Goal: Task Accomplishment & Management: Manage account settings

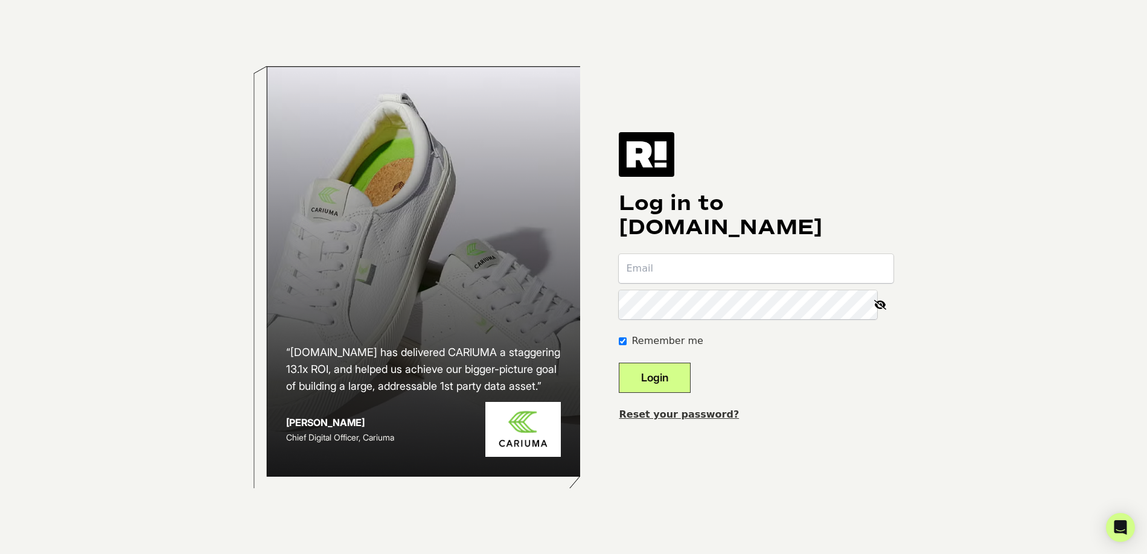
click at [561, 355] on h2 "“Retention.com has delivered CARIUMA a staggering 13.1x ROI, and helped us achi…" at bounding box center [423, 369] width 275 height 51
click at [674, 272] on input "email" at bounding box center [756, 268] width 275 height 29
click at [652, 270] on input "email" at bounding box center [756, 268] width 275 height 29
click at [939, 223] on body "“Retention.com has delivered CARIUMA a staggering 13.1x ROI, and helped us achi…" at bounding box center [573, 277] width 1147 height 554
type input "adesalvo@consumeraffairs.com"
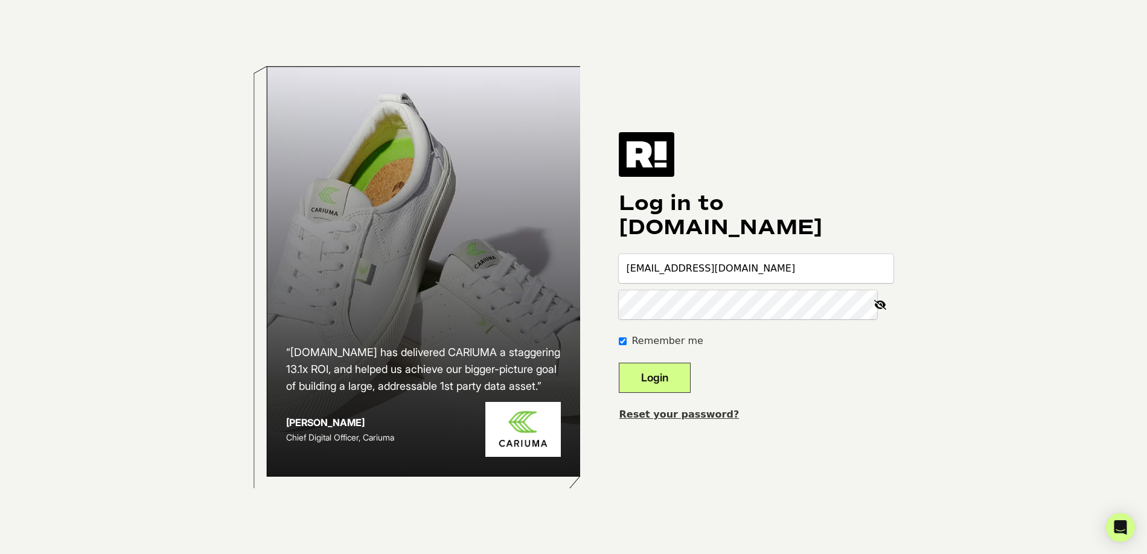
click at [690, 371] on button "Login" at bounding box center [655, 378] width 72 height 30
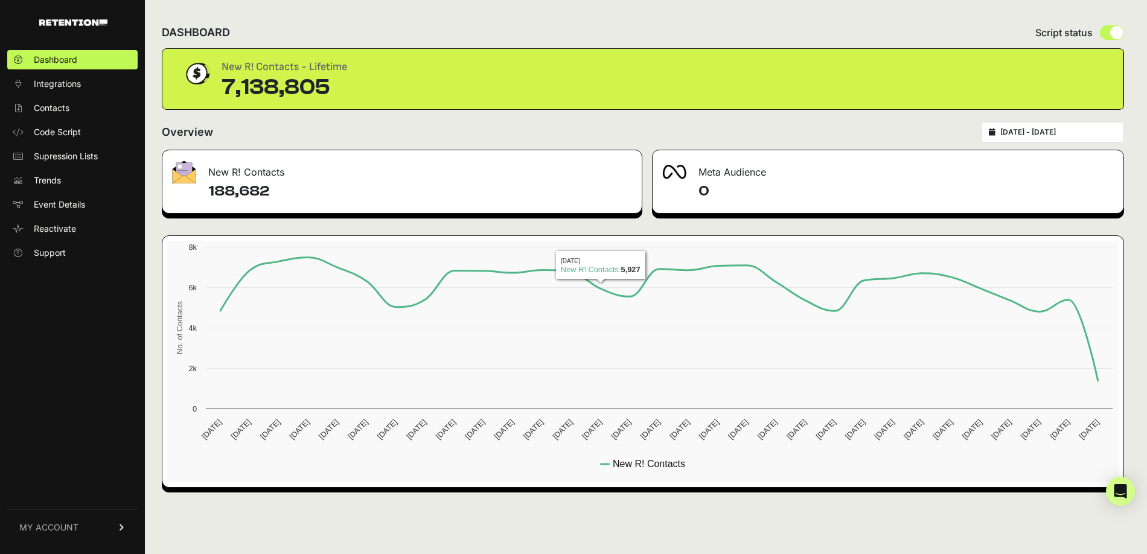
click at [104, 532] on link "MY ACCOUNT" at bounding box center [72, 527] width 130 height 37
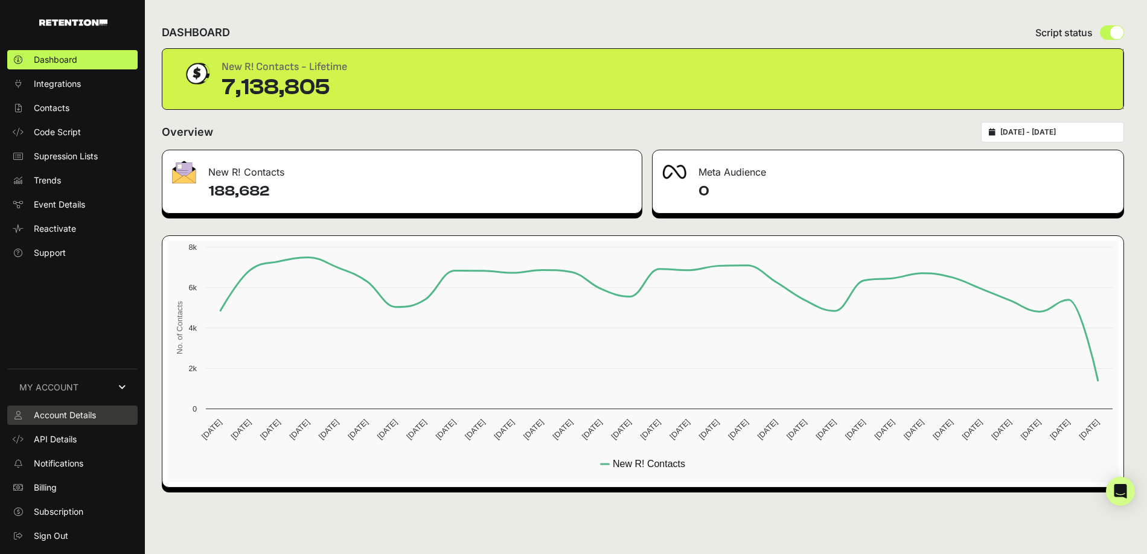
click at [72, 413] on span "Account Details" at bounding box center [65, 415] width 62 height 12
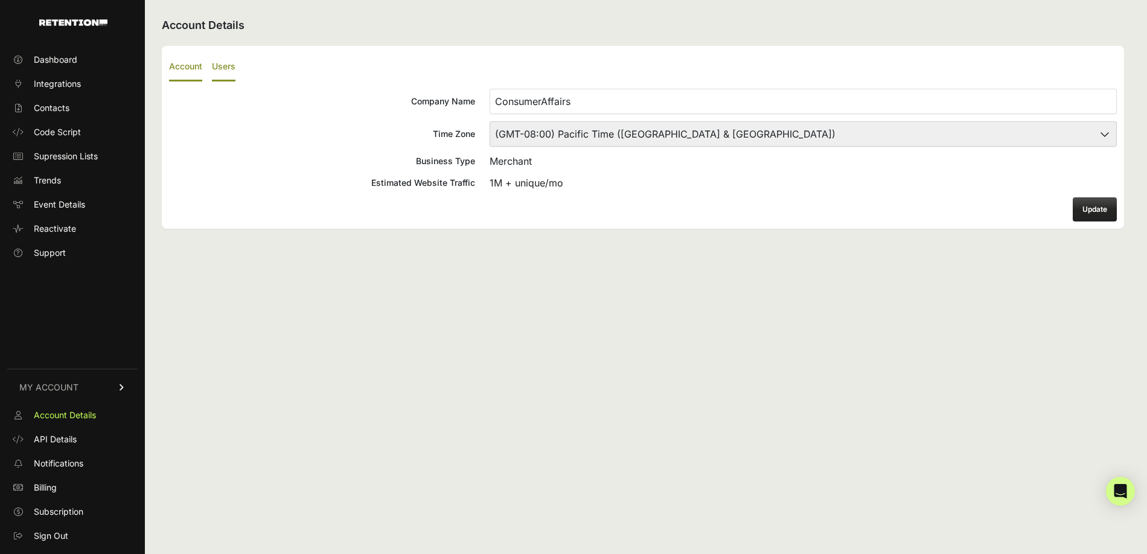
click at [225, 66] on label "Users" at bounding box center [224, 67] width 24 height 28
click at [0, 0] on input "Users" at bounding box center [0, 0] width 0 height 0
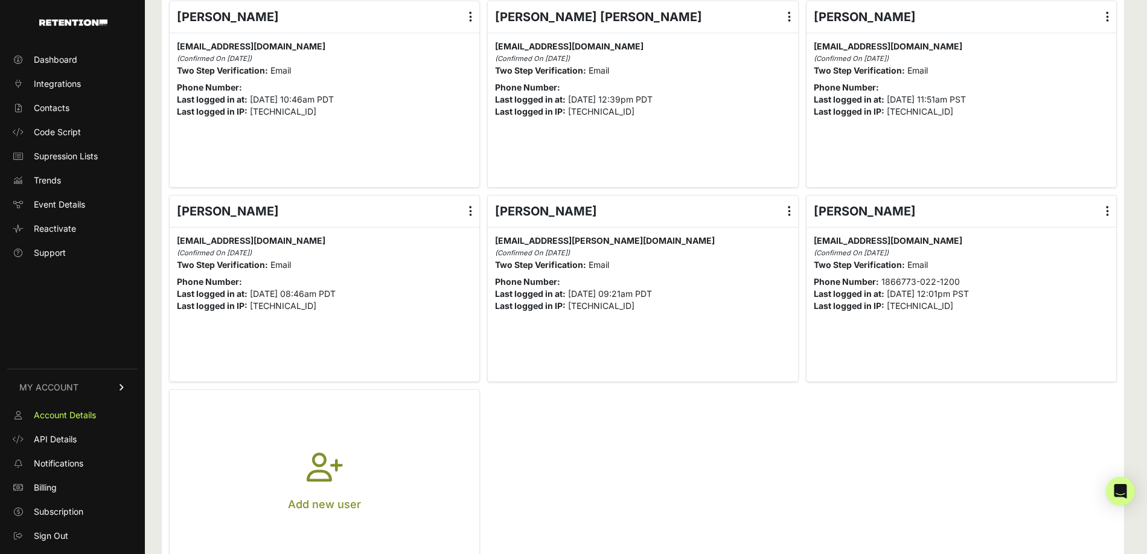
scroll to position [334, 0]
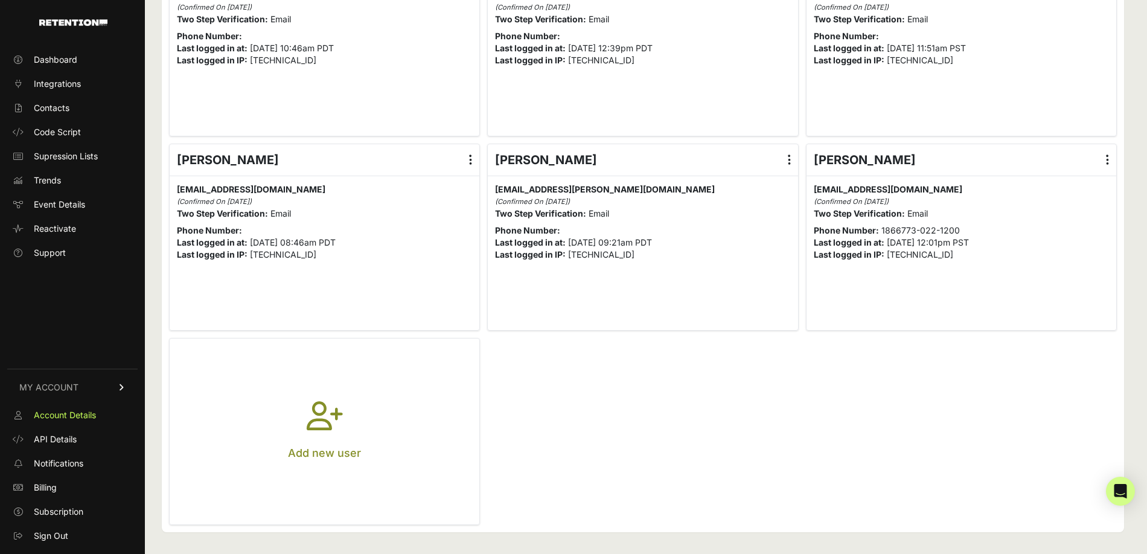
click at [340, 416] on icon "button" at bounding box center [325, 422] width 36 height 43
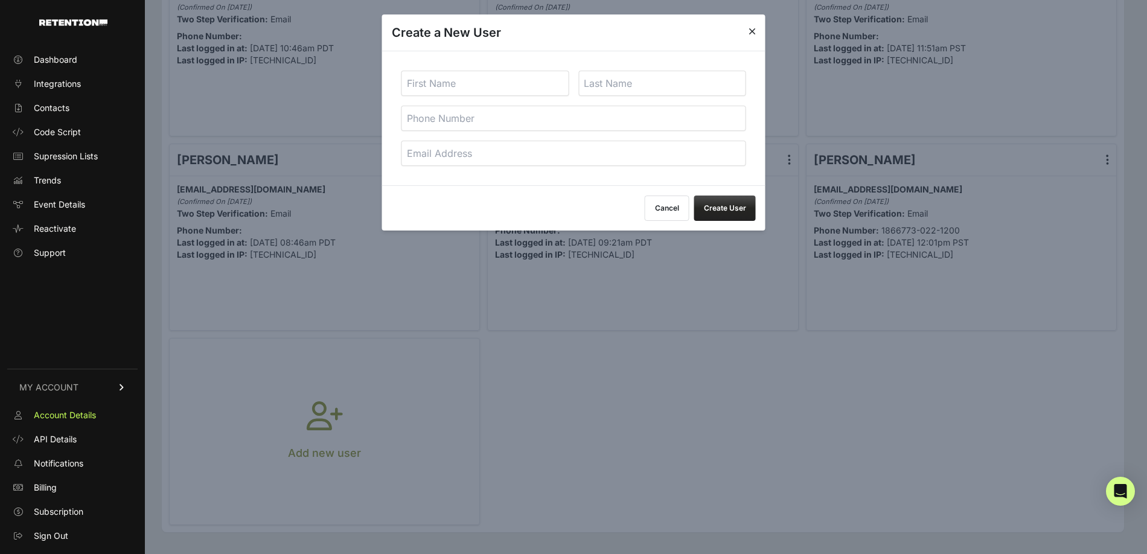
click at [496, 84] on input "text" at bounding box center [485, 83] width 168 height 25
type input "adesalvo@consumeraffairs.com"
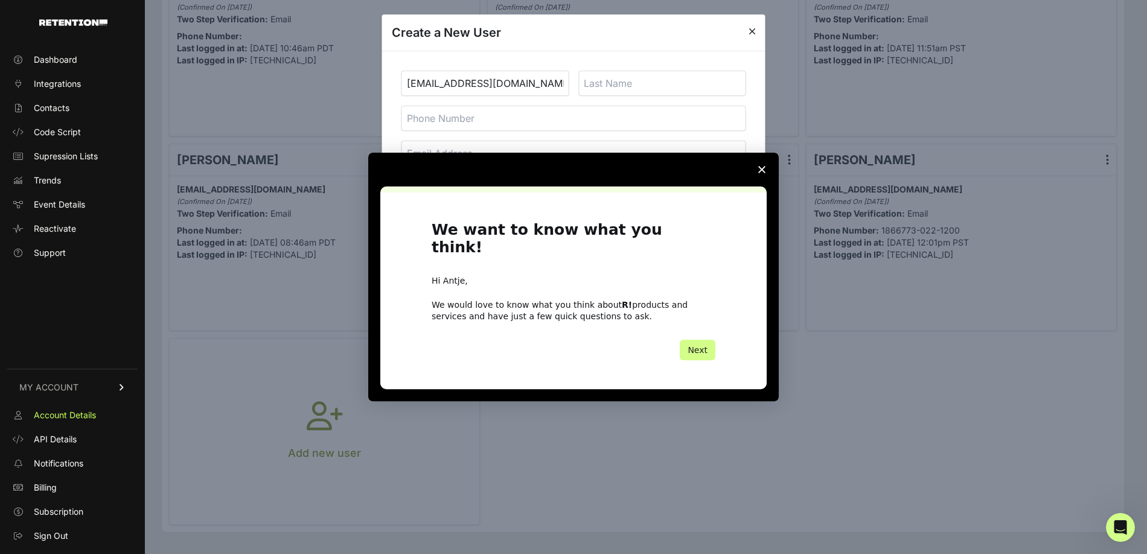
scroll to position [0, 0]
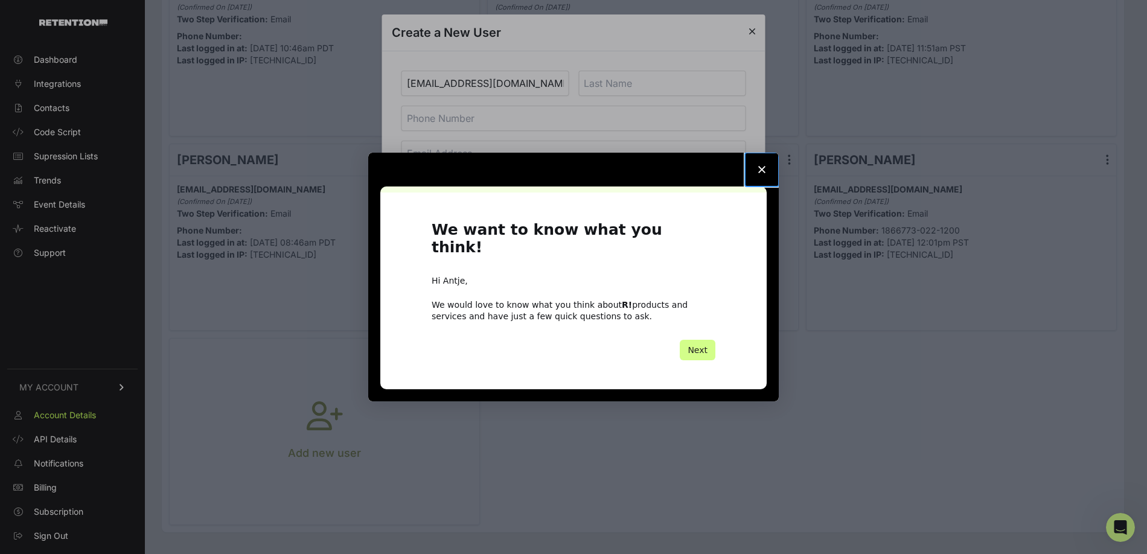
click at [758, 173] on polygon "Close survey" at bounding box center [761, 169] width 7 height 7
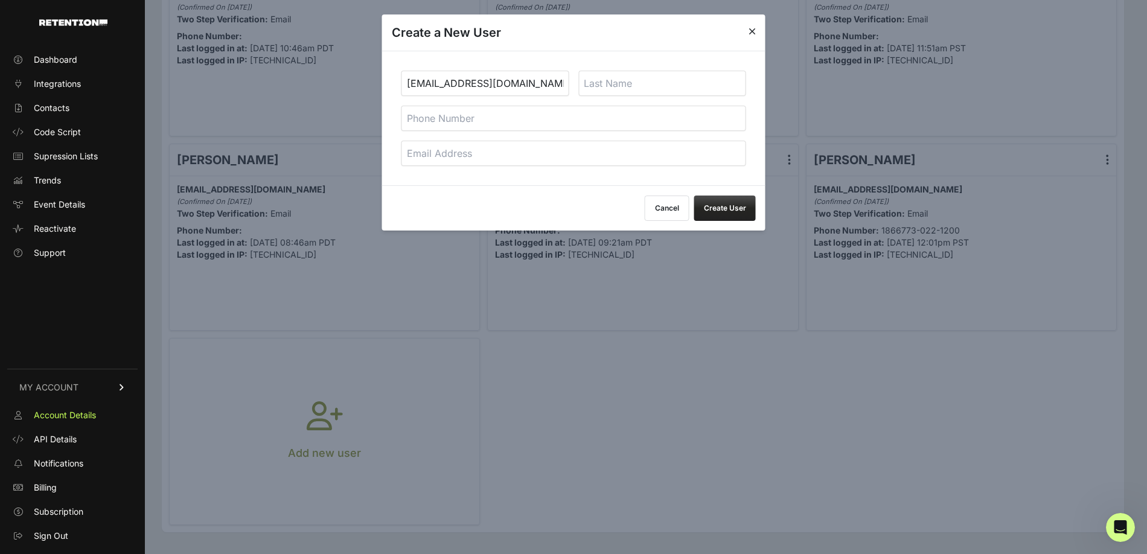
scroll to position [331, 0]
click at [474, 77] on input "adesalvo@consumeraffairs.com" at bounding box center [485, 83] width 168 height 25
type input "[PERSON_NAME]"
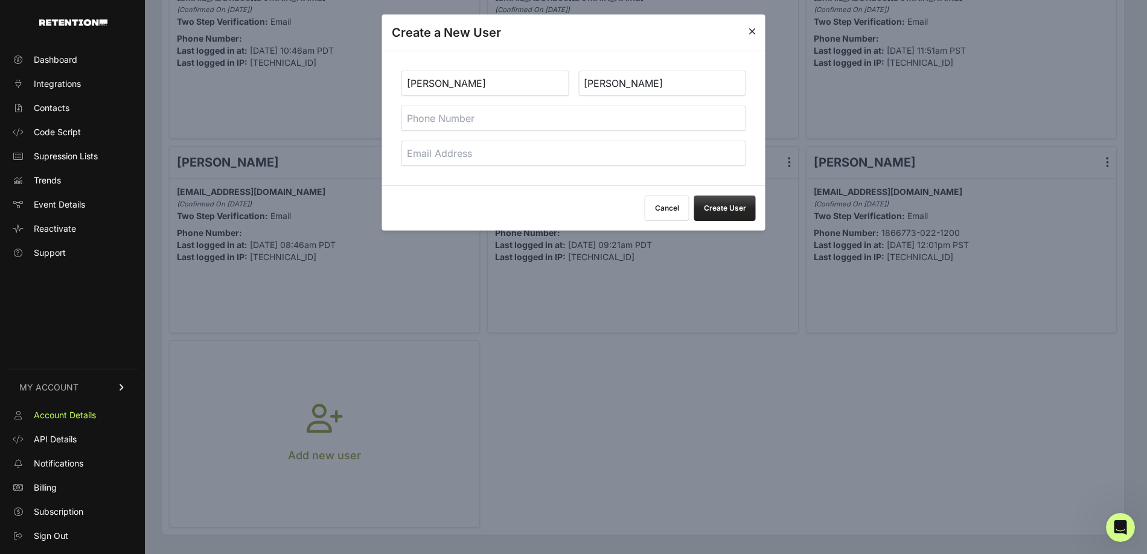
type input "[PERSON_NAME]"
click at [442, 166] on div "Ryan Glanzer" at bounding box center [573, 118] width 383 height 135
click at [443, 158] on input "email" at bounding box center [573, 153] width 345 height 25
click at [568, 158] on input "email" at bounding box center [573, 153] width 345 height 25
paste input "[EMAIL_ADDRESS][DOMAIN_NAME]"
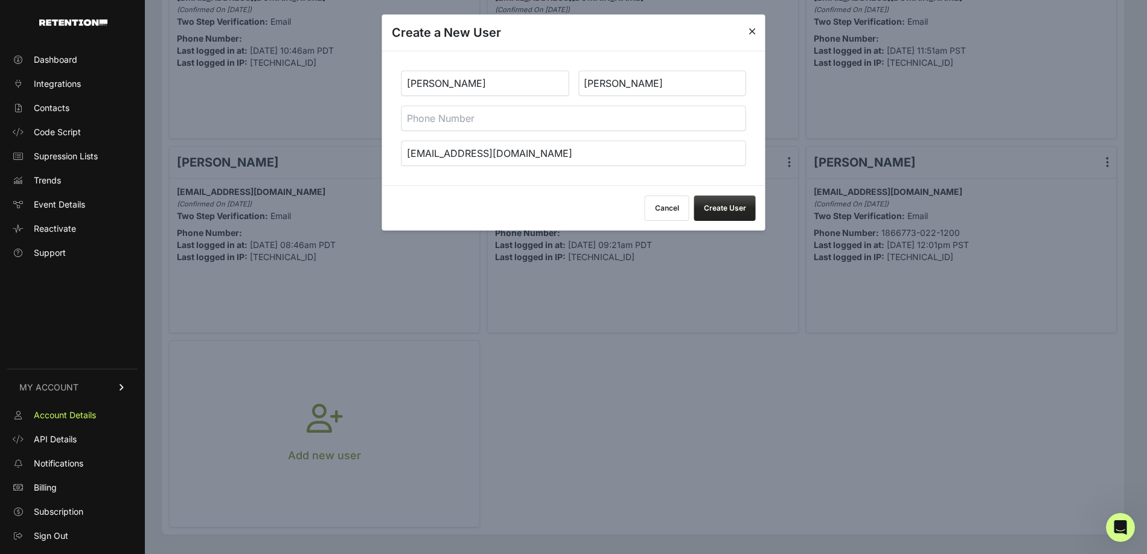
type input "[EMAIL_ADDRESS][DOMAIN_NAME]"
click at [732, 208] on button "Create User" at bounding box center [725, 208] width 62 height 25
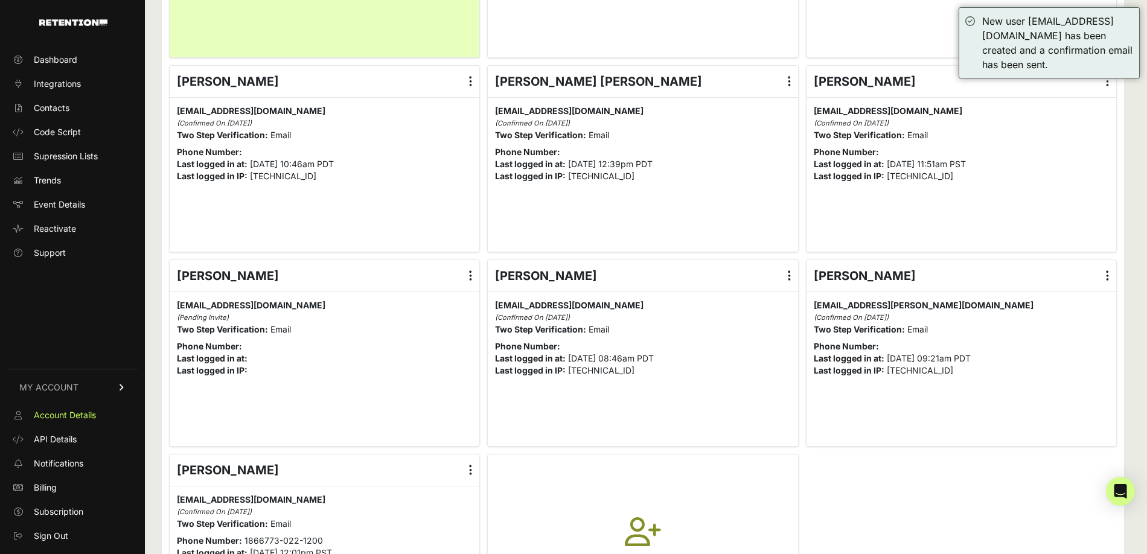
scroll to position [223, 0]
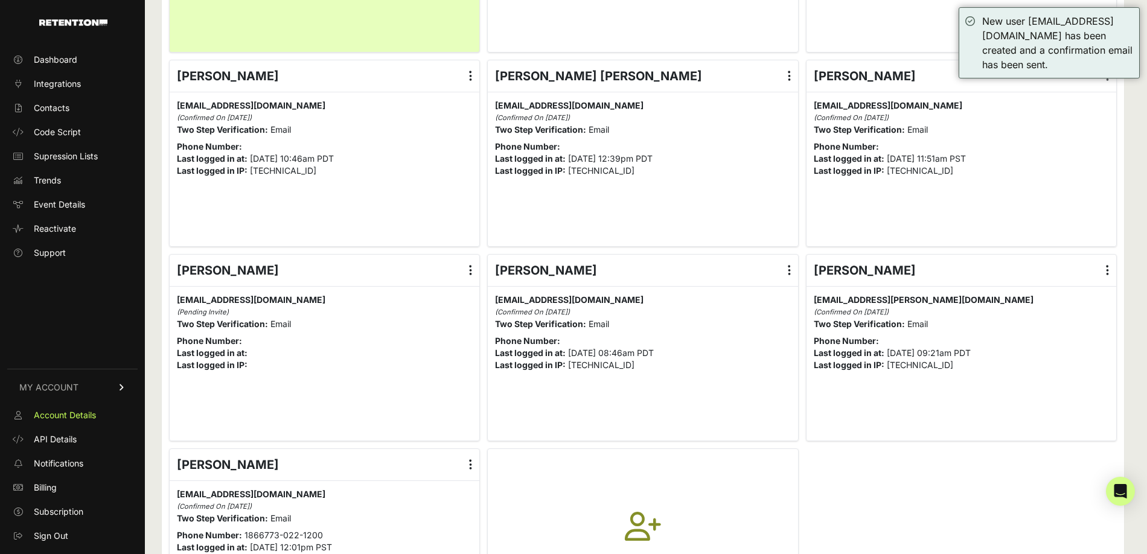
click at [468, 267] on label at bounding box center [471, 270] width 18 height 31
click at [0, 0] on input "radio" at bounding box center [0, 0] width 0 height 0
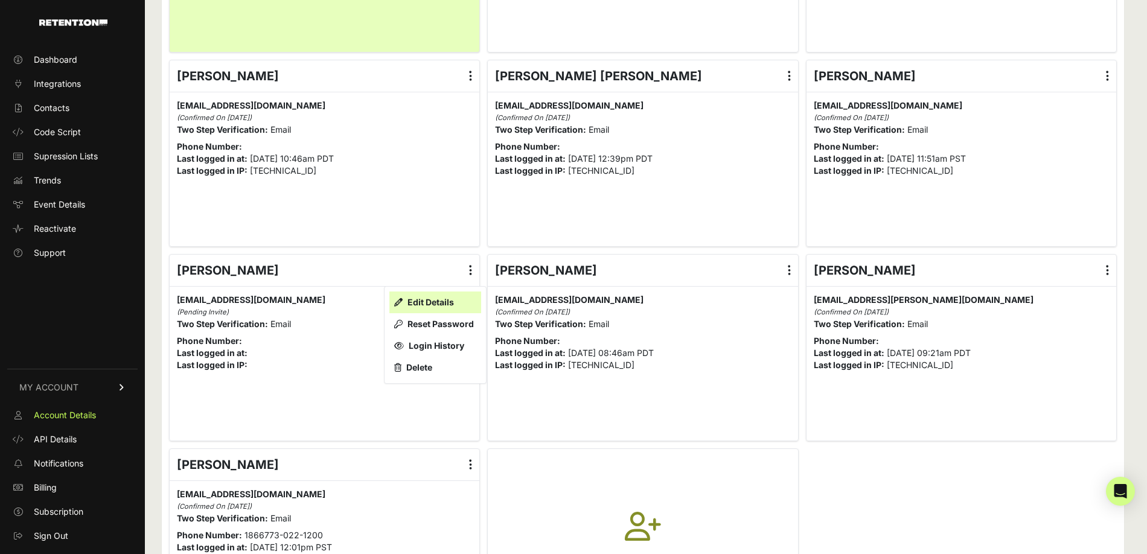
click at [434, 298] on link "Edit Details" at bounding box center [435, 303] width 92 height 22
